Goal: Information Seeking & Learning: Learn about a topic

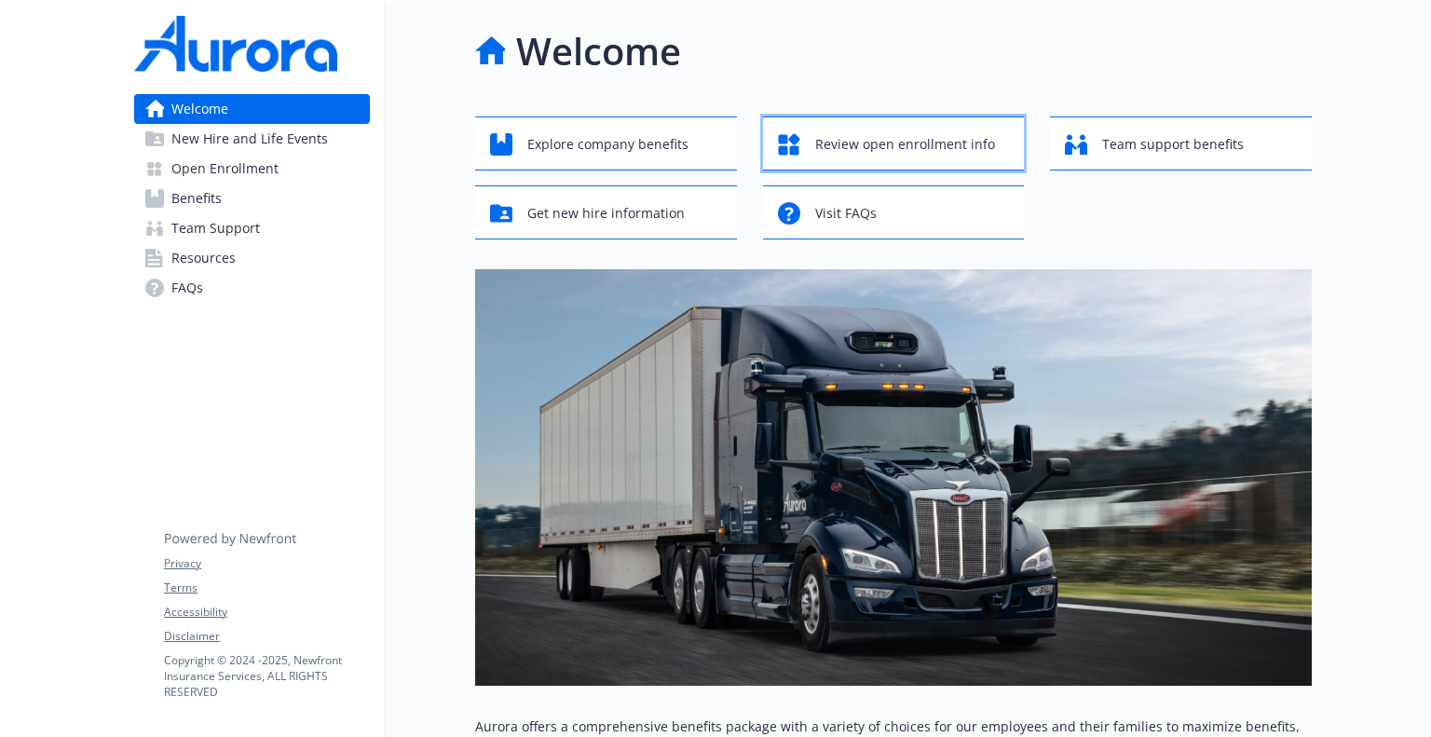
click at [896, 153] on span "Review open enrollment info" at bounding box center [905, 144] width 180 height 35
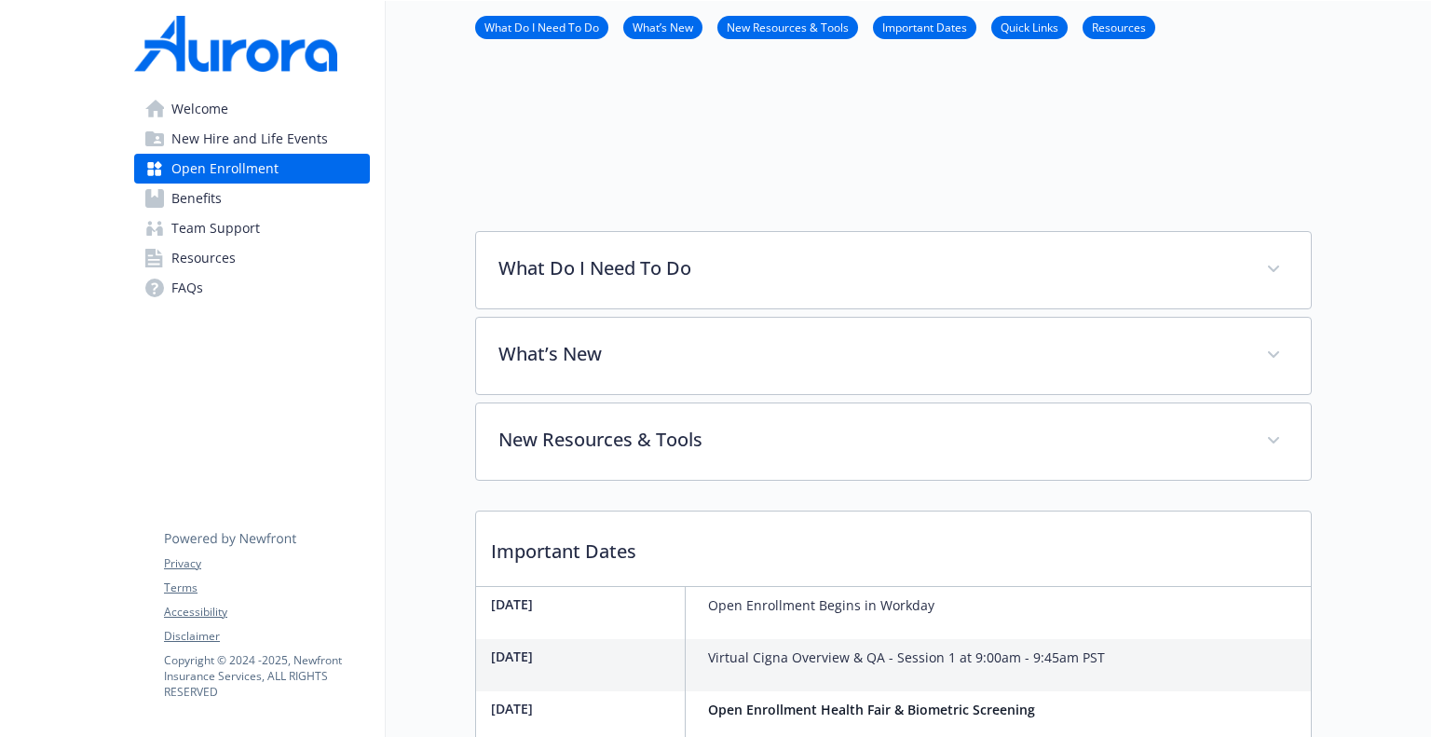
scroll to position [466, 0]
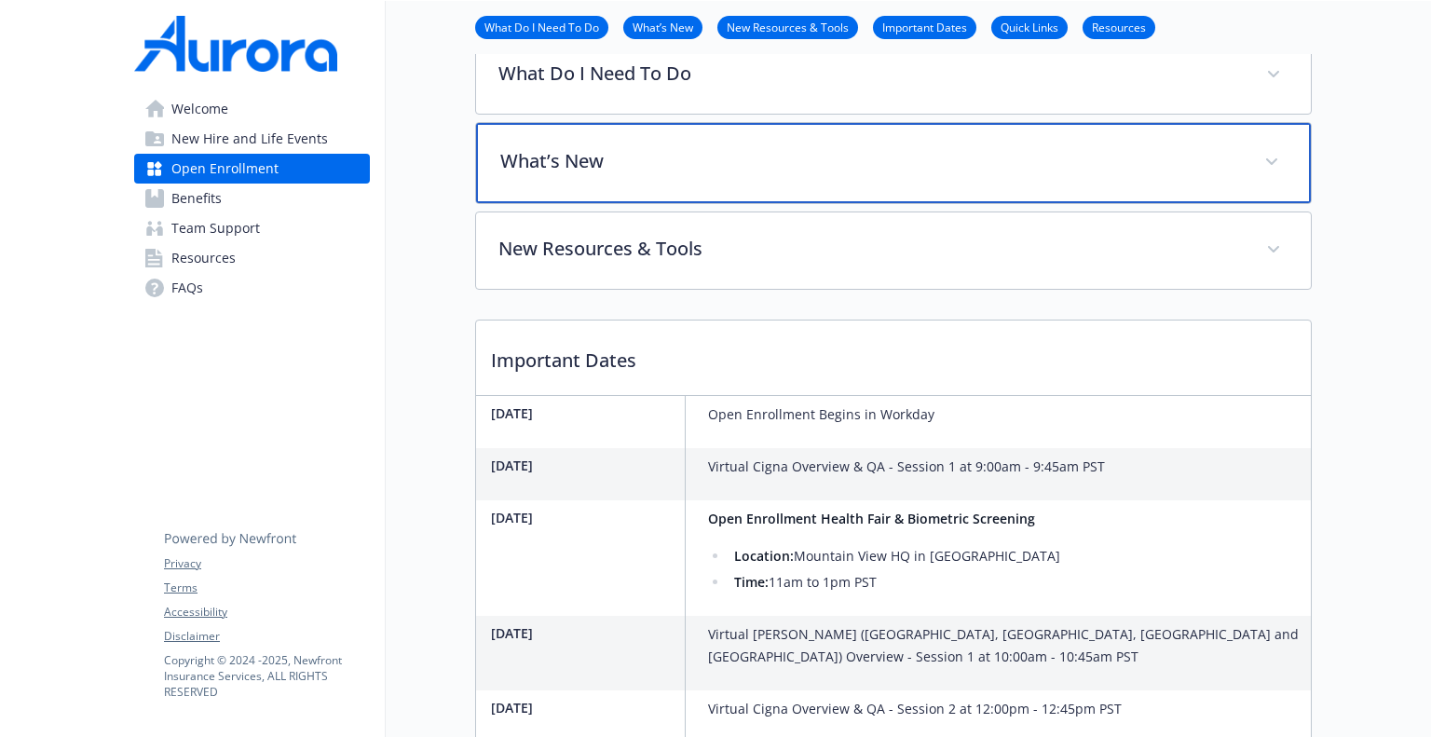
click at [720, 181] on div "What’s New" at bounding box center [893, 163] width 835 height 80
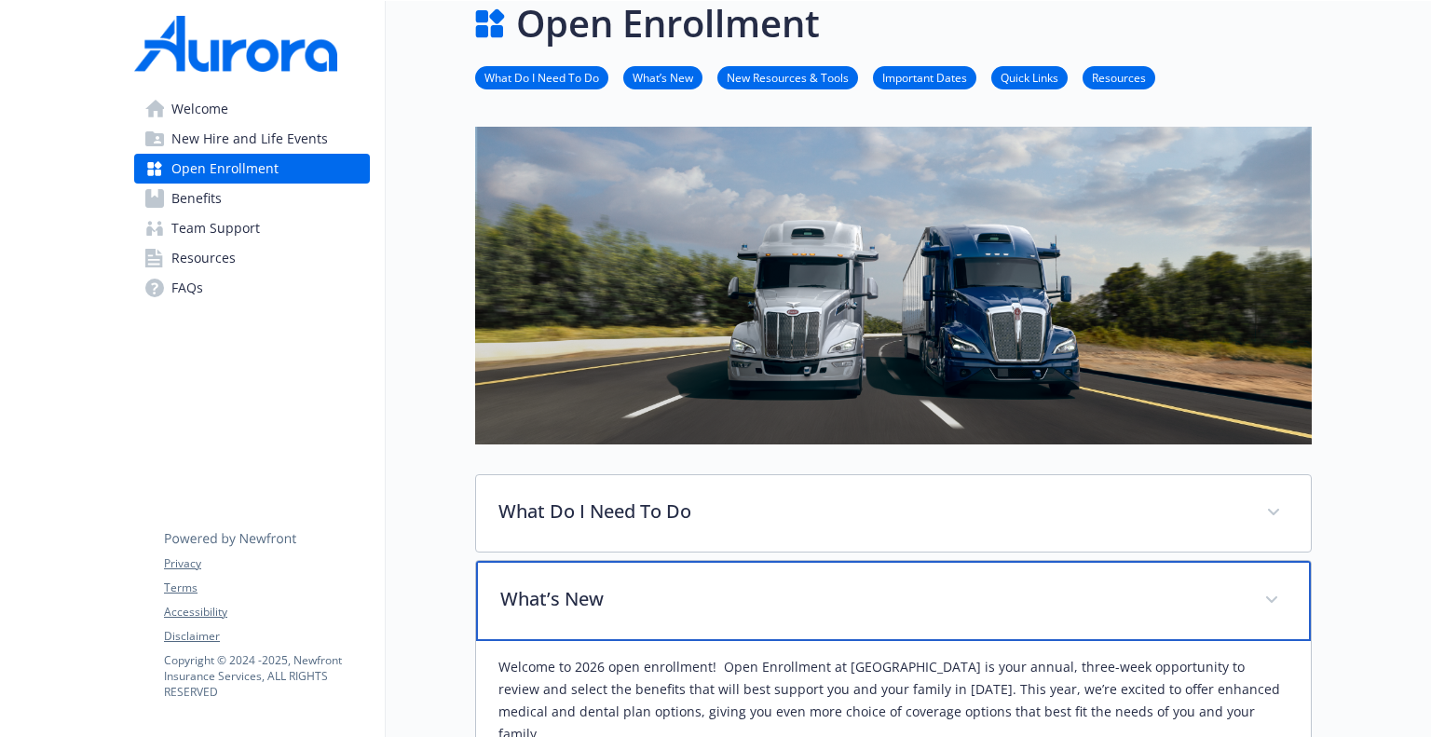
scroll to position [0, 0]
